Goal: Feedback & Contribution: Contribute content

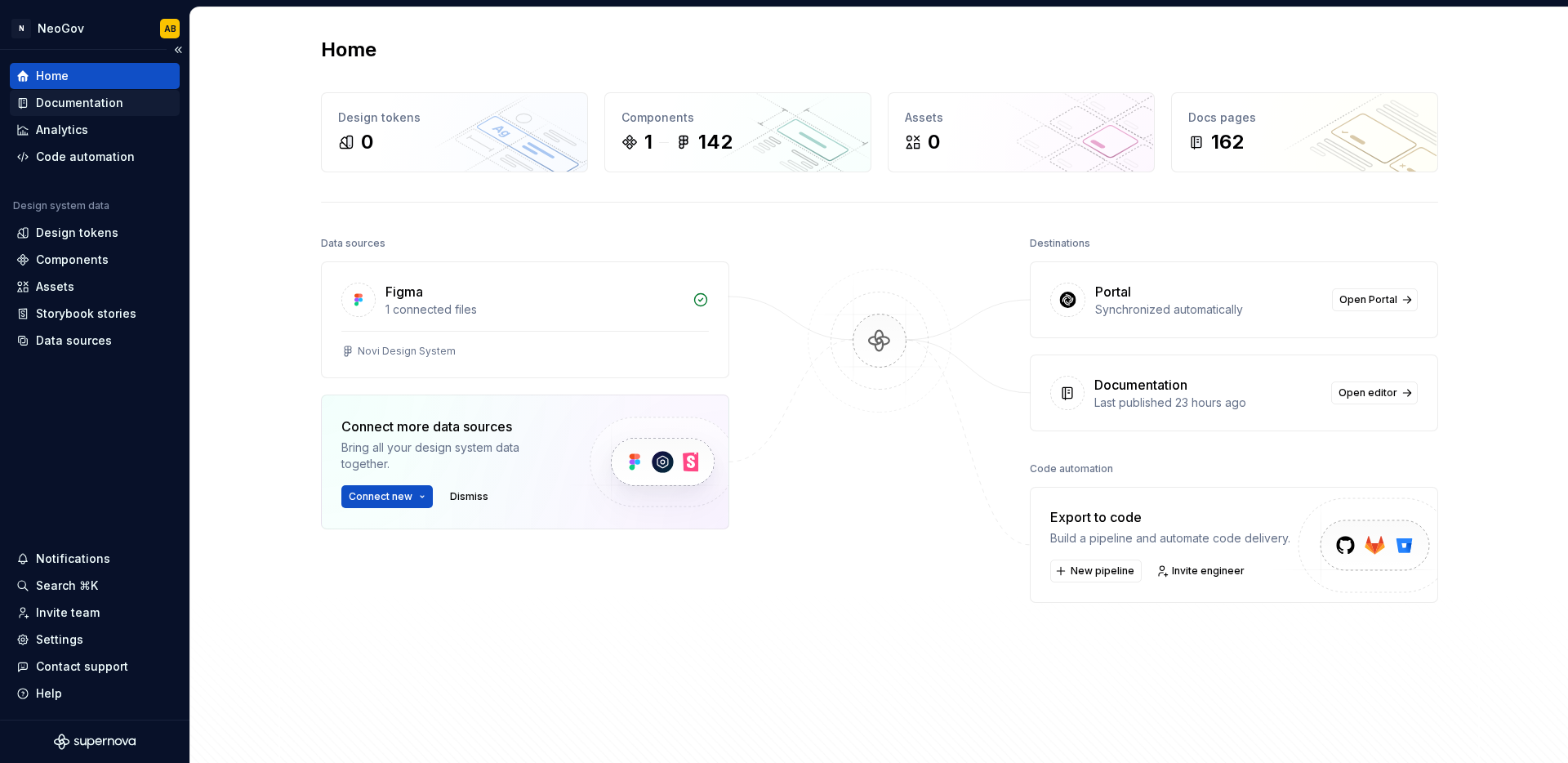
click at [115, 99] on div "Documentation" at bounding box center [80, 103] width 87 height 16
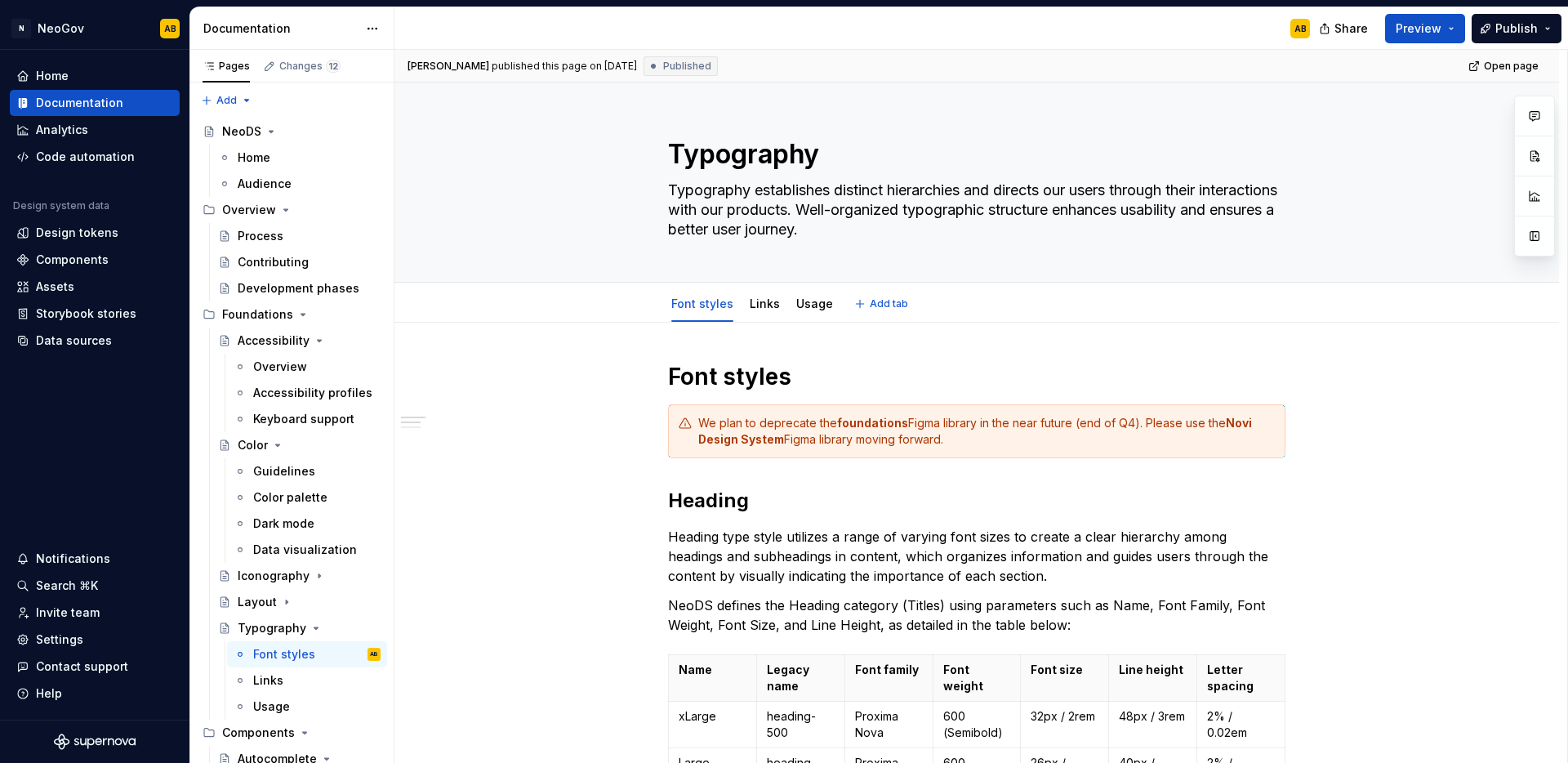
type textarea "*"
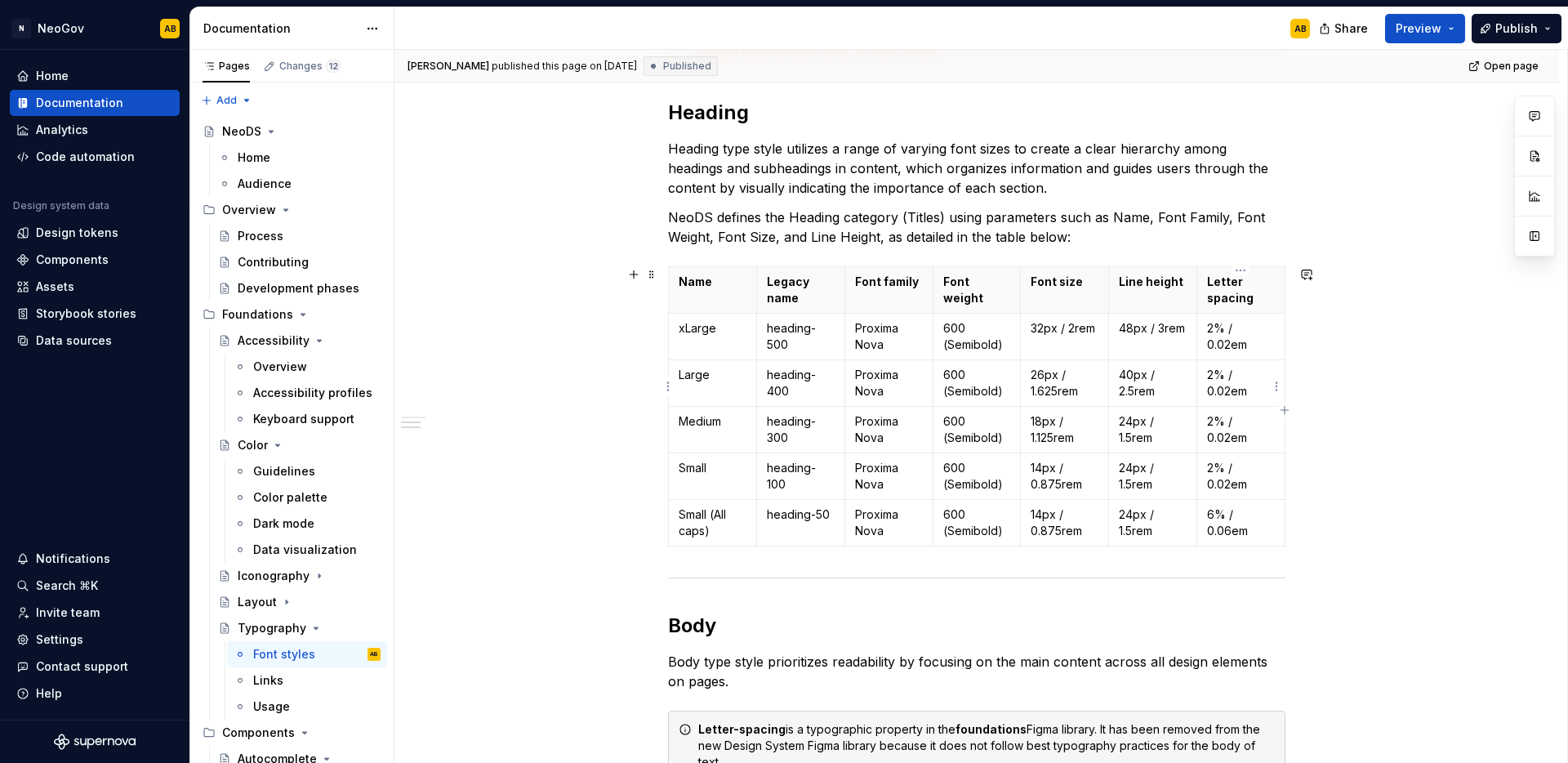
scroll to position [385, 0]
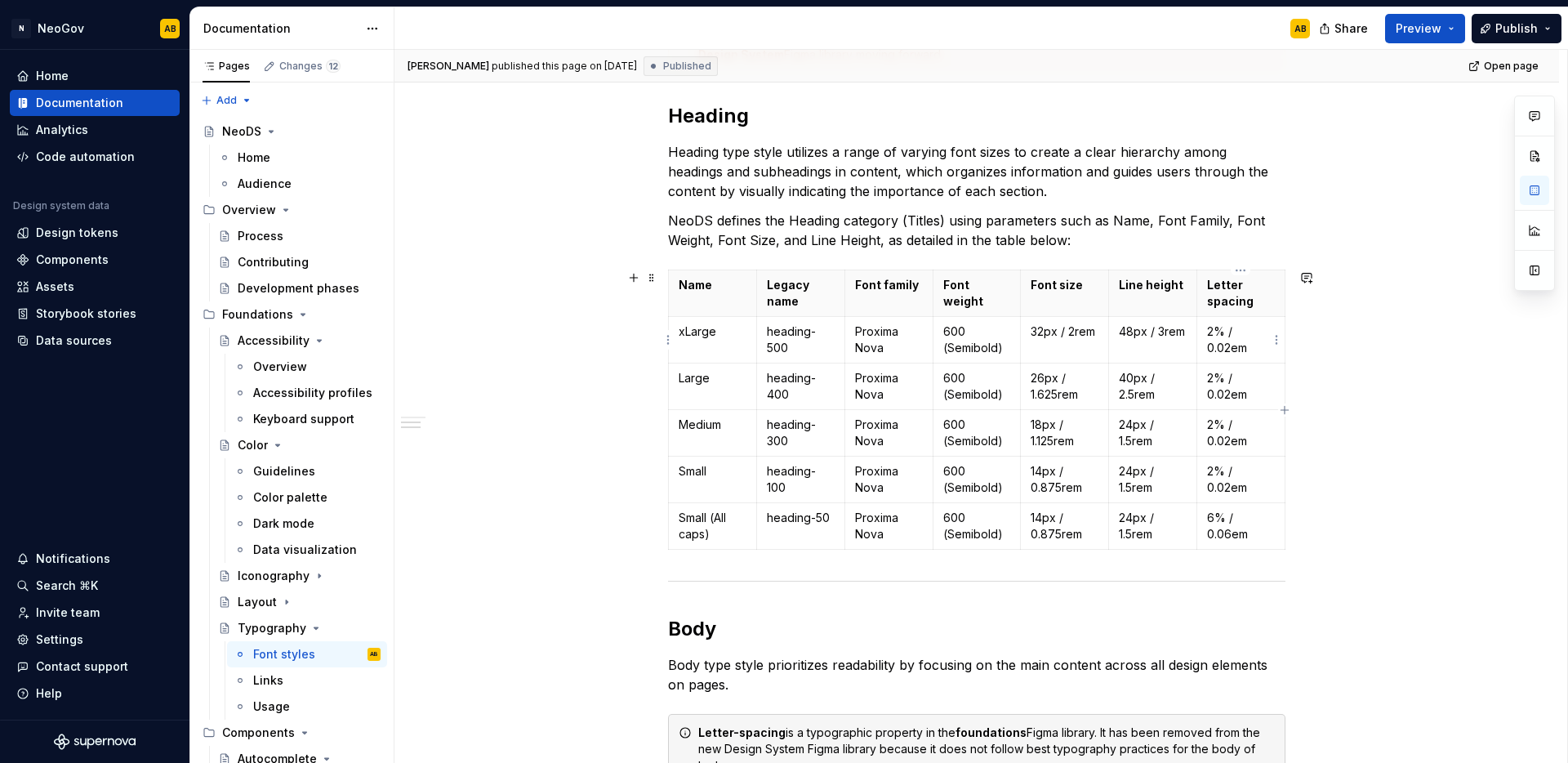
click at [1243, 349] on p "2% / 0.02em" at bounding box center [1241, 340] width 68 height 33
drag, startPoint x: 1250, startPoint y: 348, endPoint x: 1207, endPoint y: 334, distance: 45.2
click at [1207, 334] on p "2% / 0.02em" at bounding box center [1241, 340] width 68 height 33
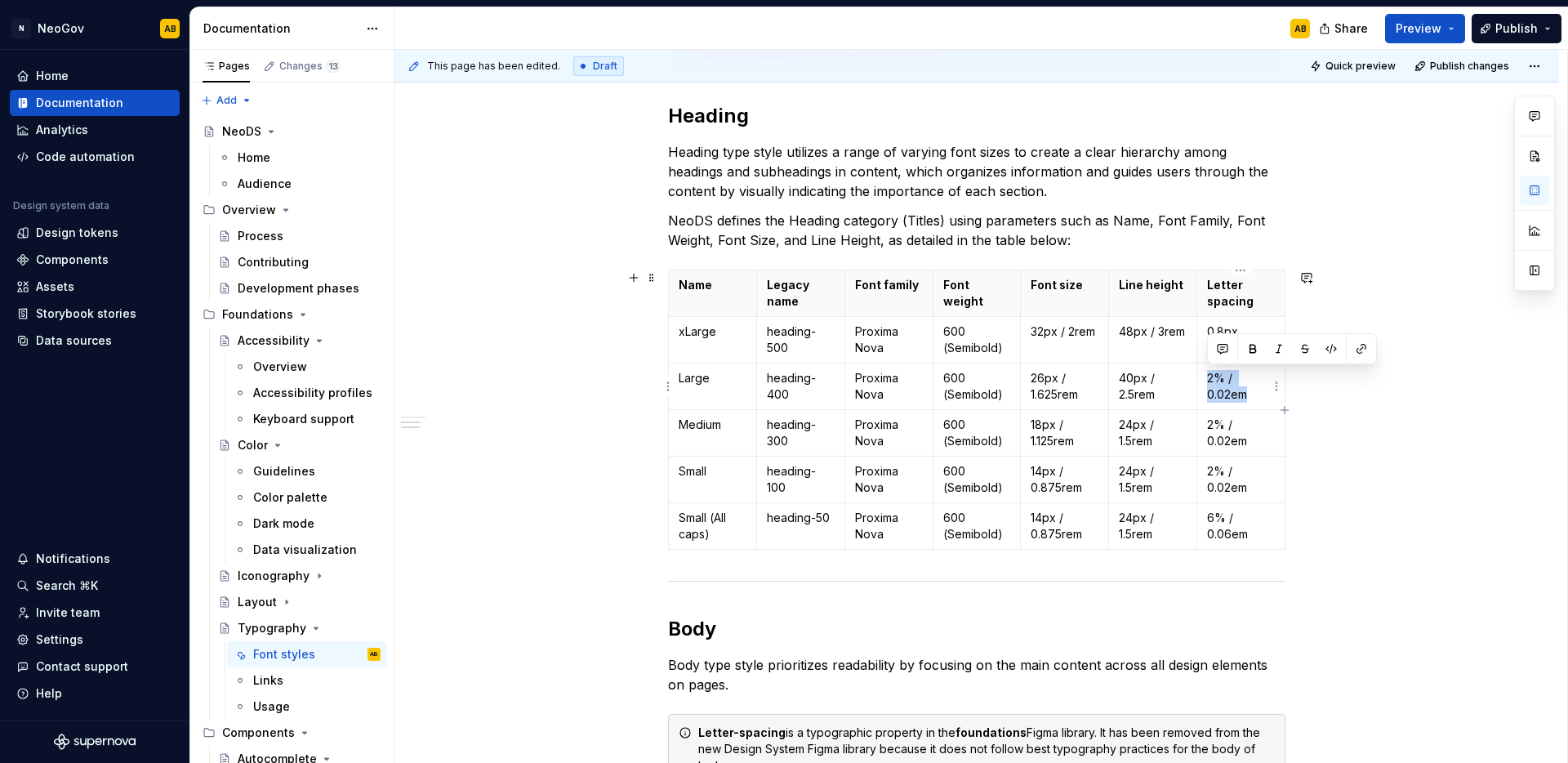
drag, startPoint x: 1248, startPoint y: 396, endPoint x: 1206, endPoint y: 375, distance: 47.0
click at [1207, 375] on p "2% / 0.02em" at bounding box center [1241, 387] width 68 height 33
drag, startPoint x: 1222, startPoint y: 382, endPoint x: 1200, endPoint y: 378, distance: 22.4
click at [1200, 378] on td "0.3px" at bounding box center [1241, 387] width 88 height 46
copy p "0.3px"
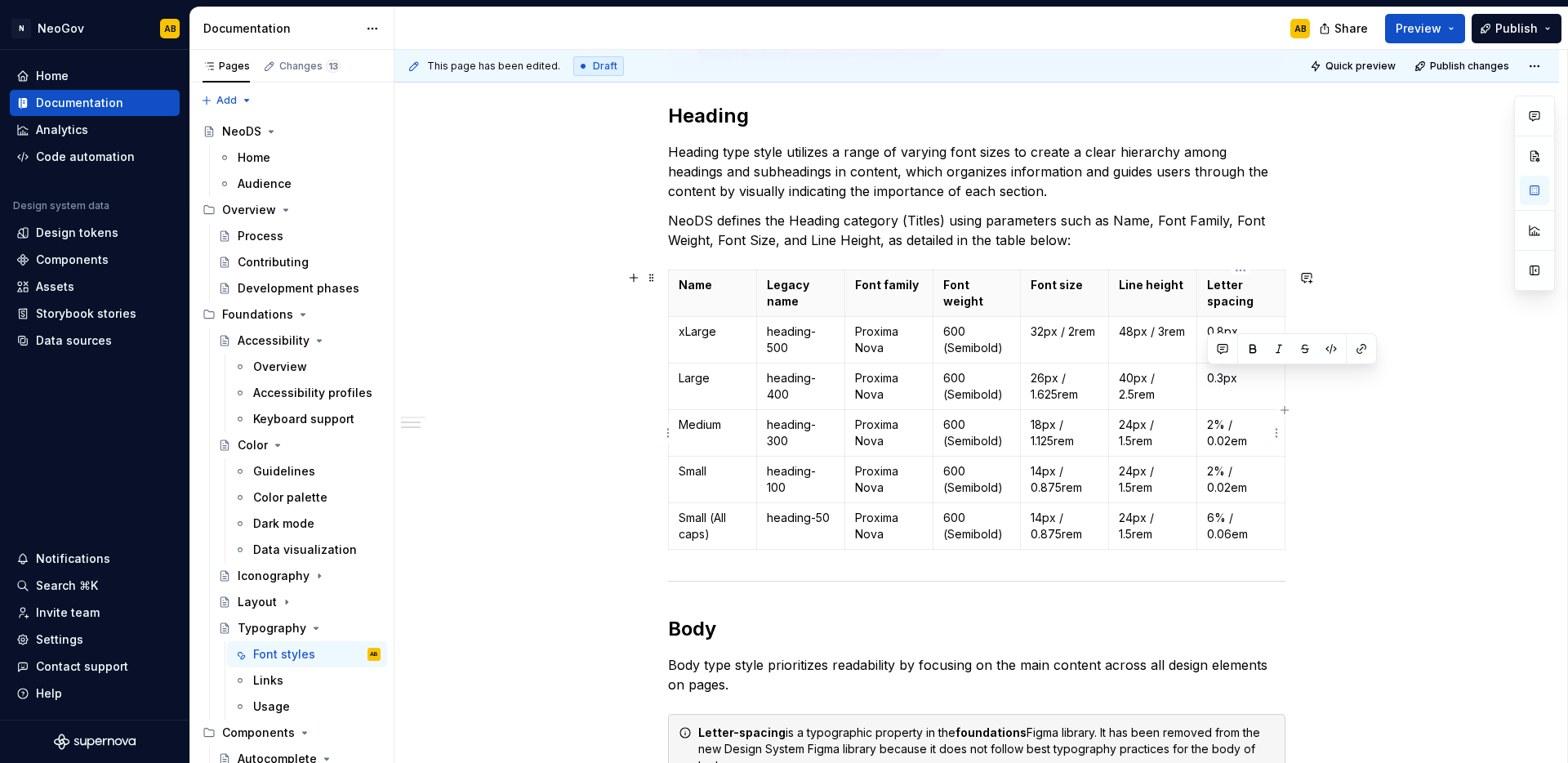
click at [1223, 430] on p "2% / 0.02em" at bounding box center [1241, 433] width 68 height 33
click at [1228, 478] on p "2% / 0.02em" at bounding box center [1241, 479] width 68 height 33
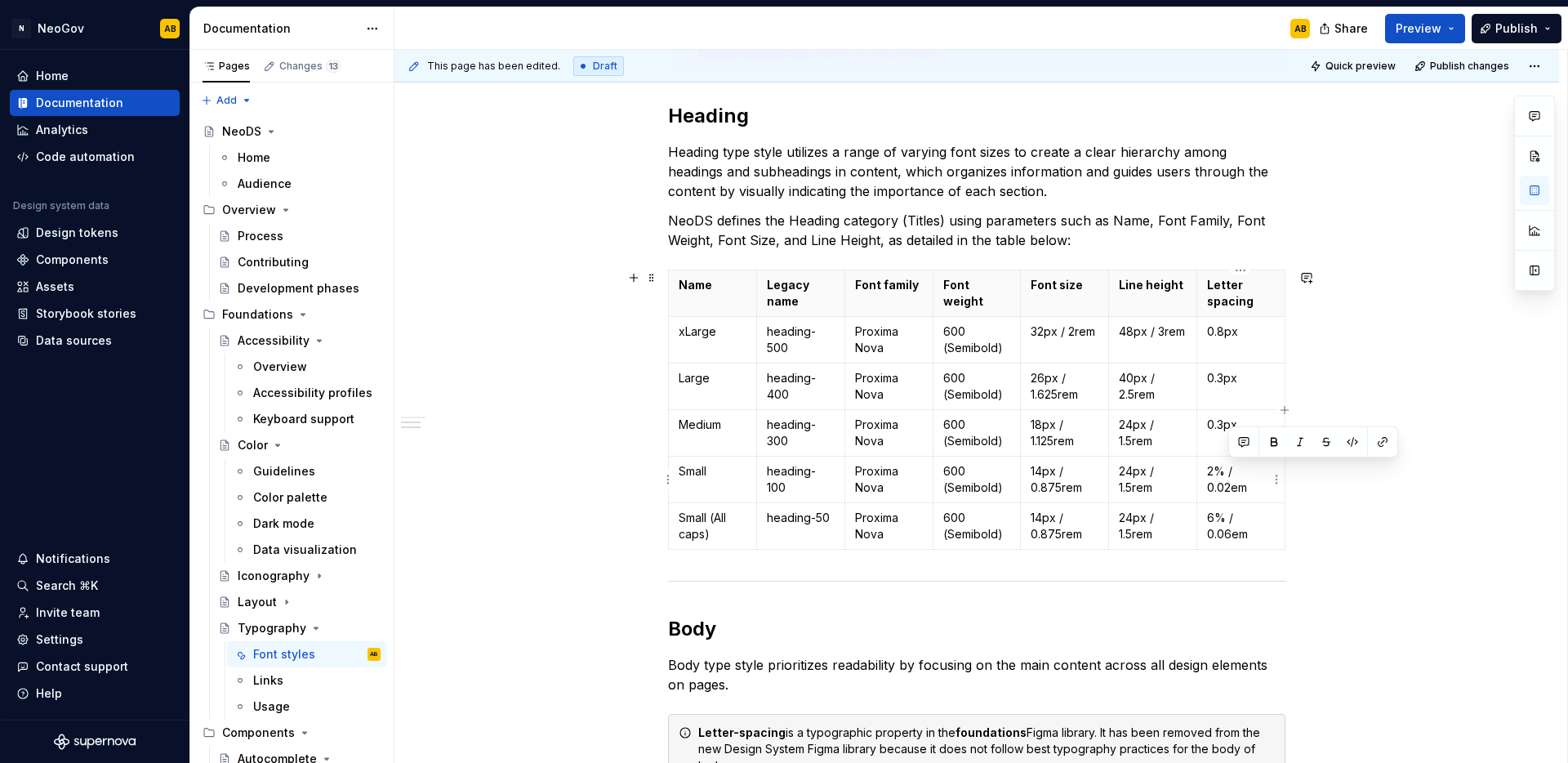
click at [1228, 478] on p "2% / 0.02em" at bounding box center [1241, 479] width 68 height 33
click at [1234, 523] on p "6% / 0.06em" at bounding box center [1241, 527] width 68 height 33
click at [1517, 28] on span "Publish" at bounding box center [1516, 28] width 43 height 16
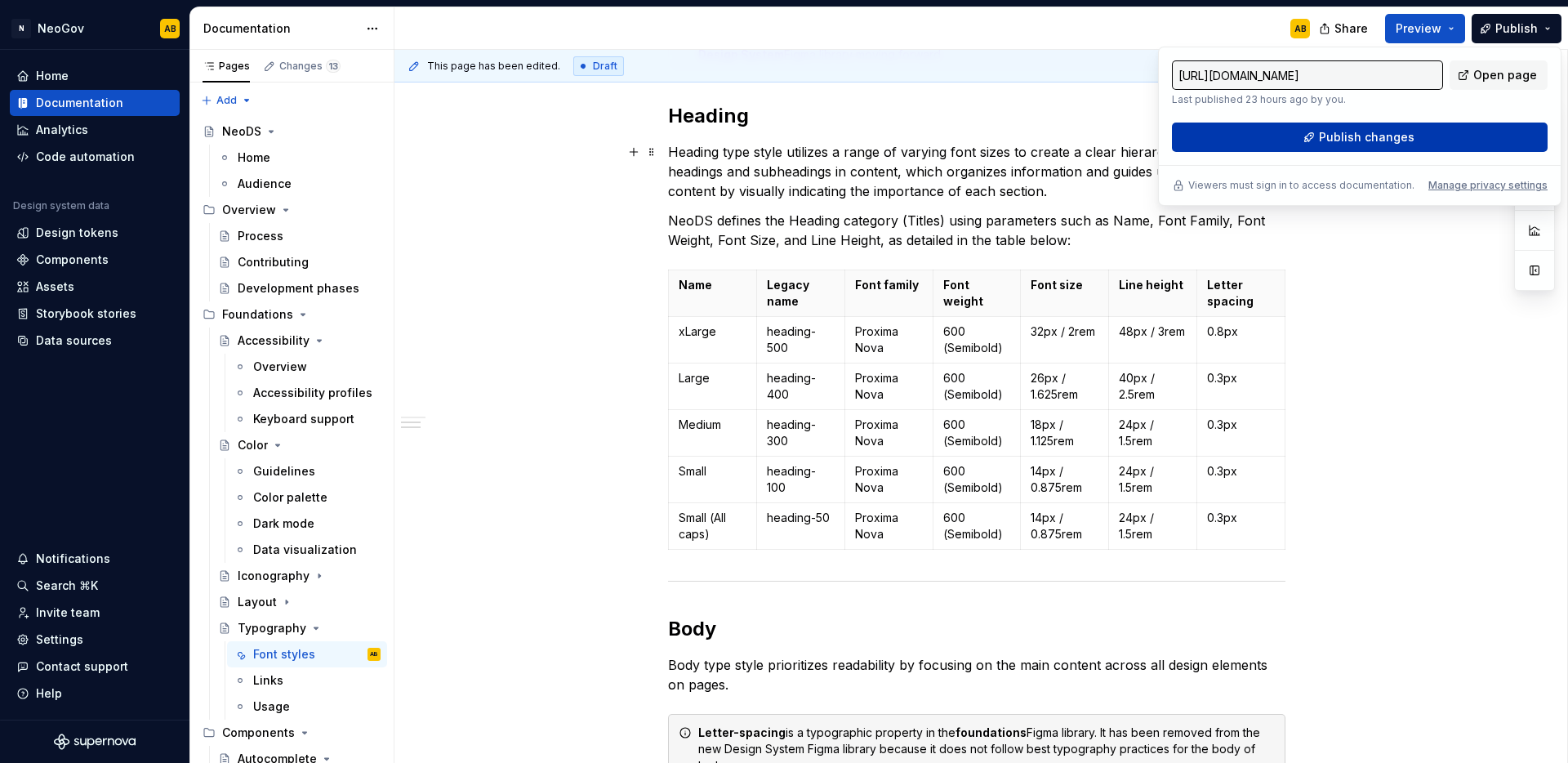
click at [1382, 144] on span "Publish changes" at bounding box center [1366, 137] width 95 height 16
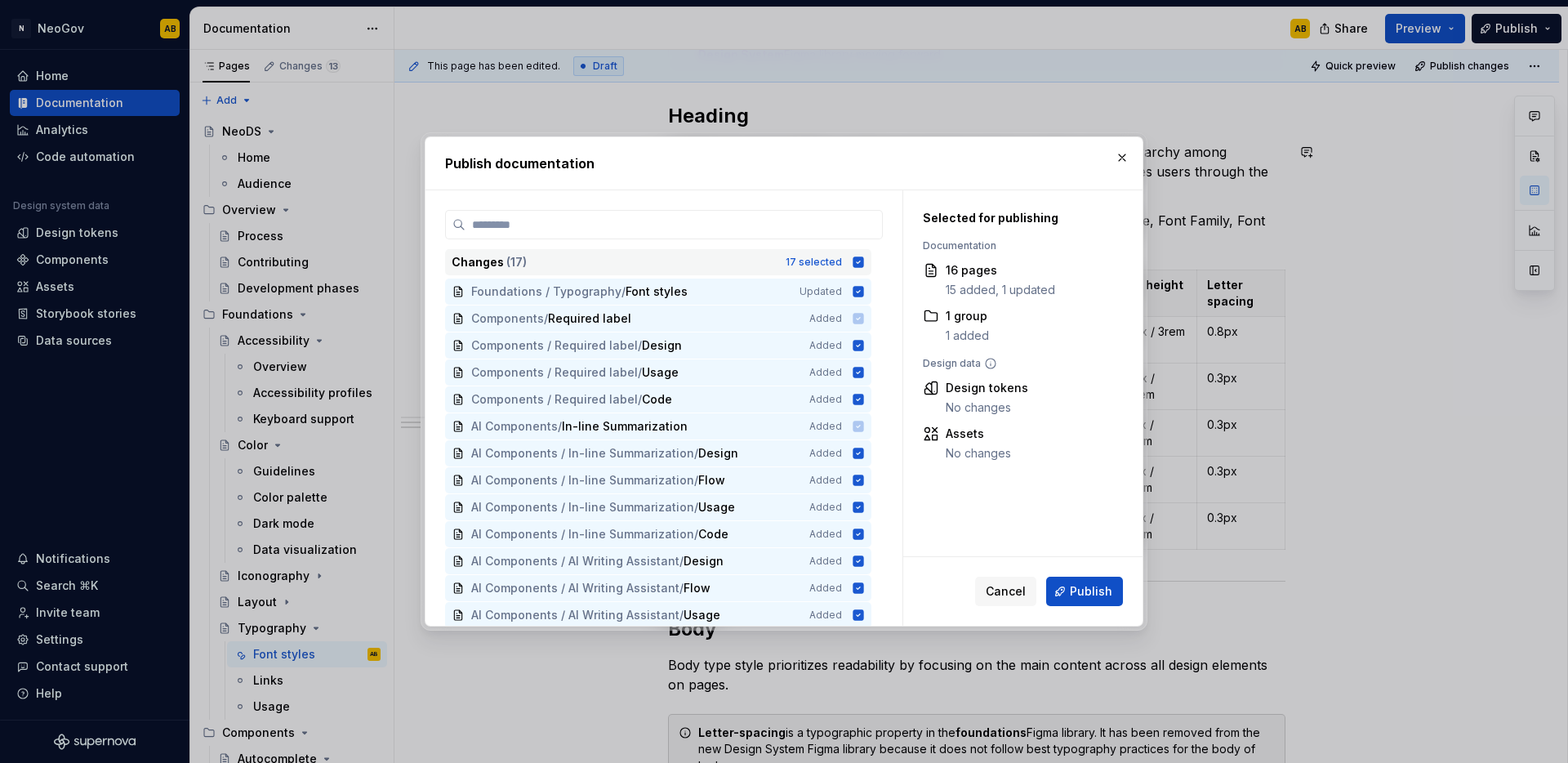
click at [860, 262] on icon at bounding box center [859, 262] width 11 height 11
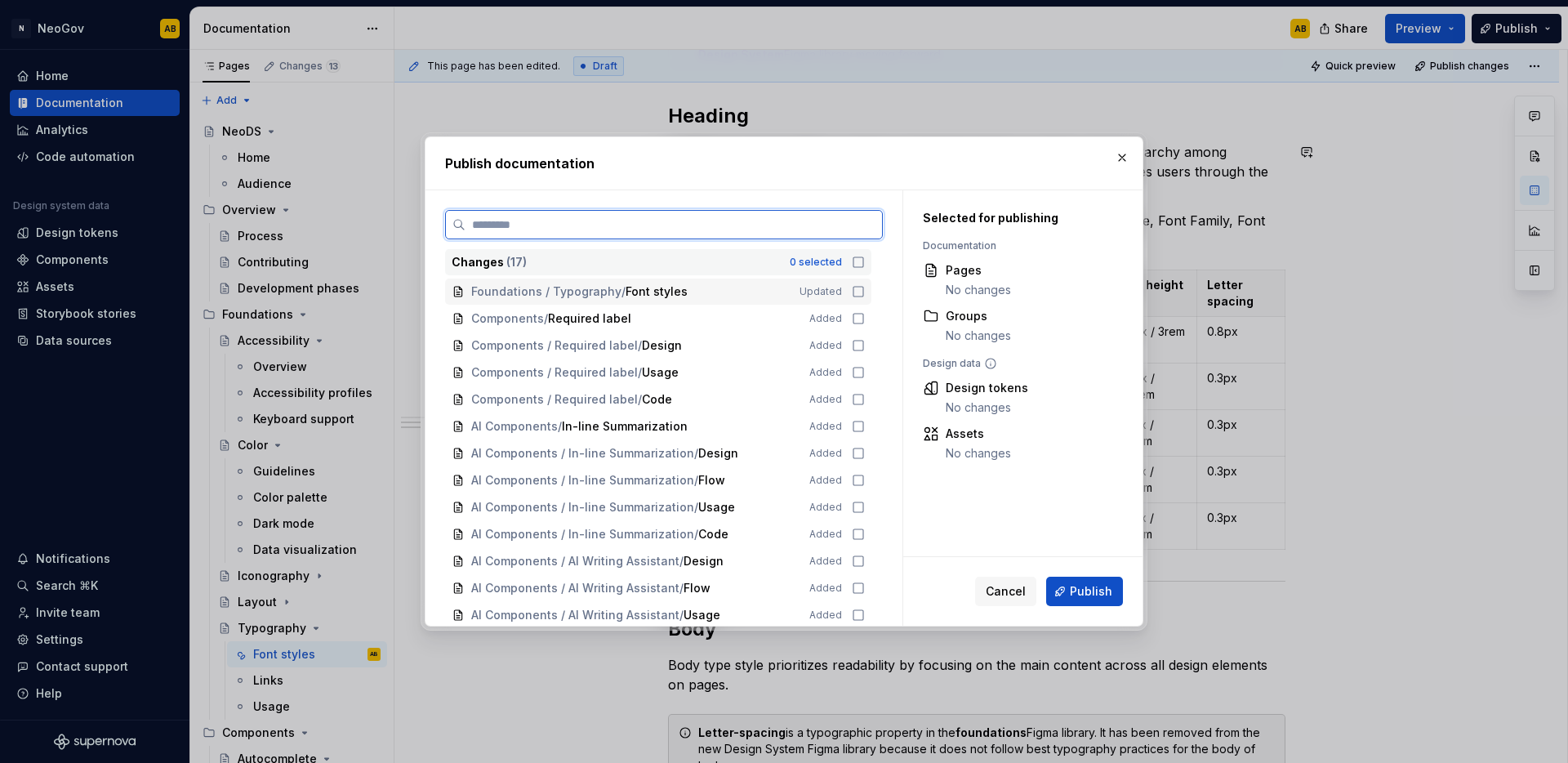
click at [861, 287] on icon at bounding box center [858, 292] width 13 height 13
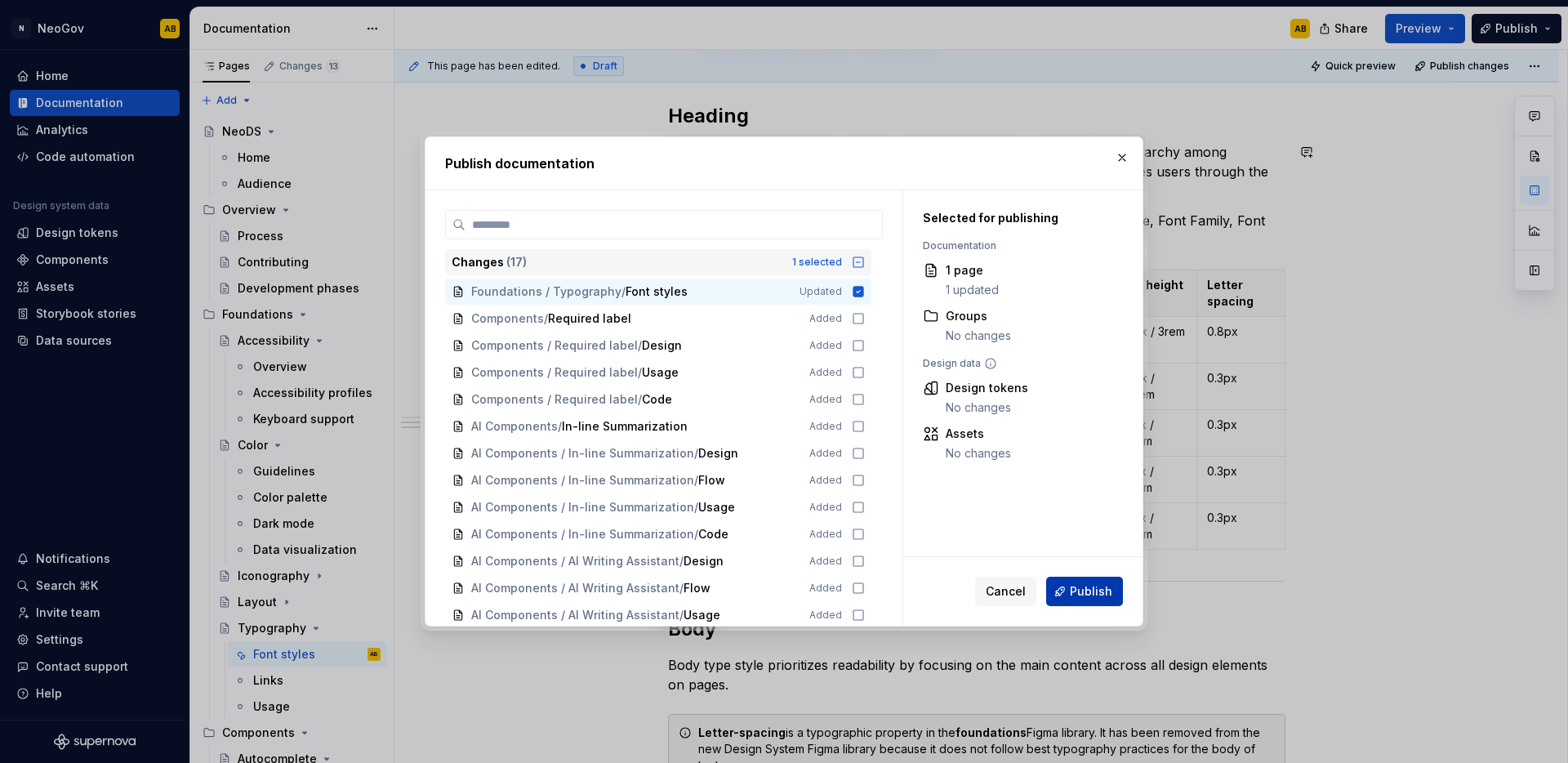
click at [1090, 593] on span "Publish" at bounding box center [1091, 591] width 43 height 16
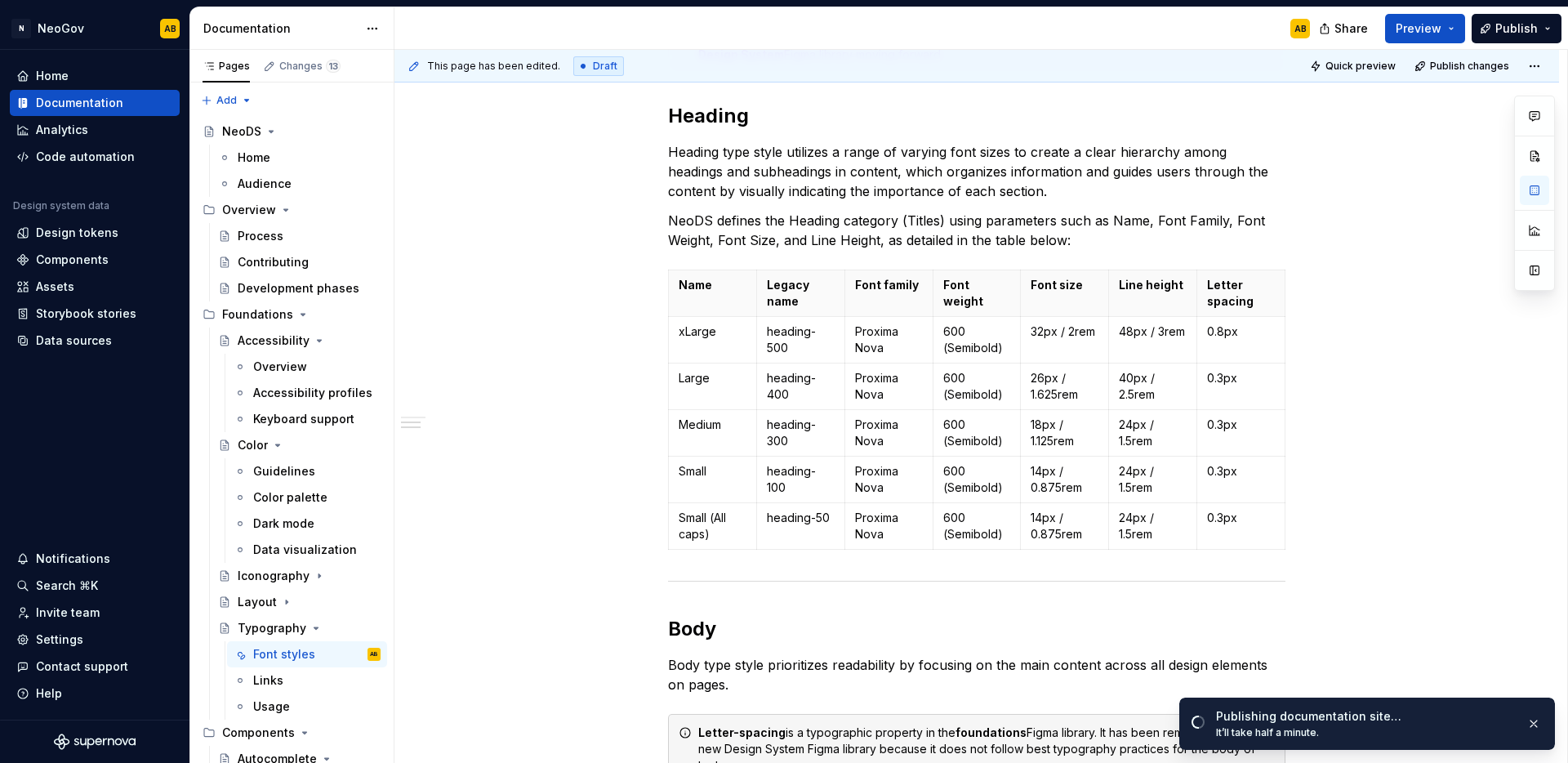
type textarea "*"
